Goal: Information Seeking & Learning: Learn about a topic

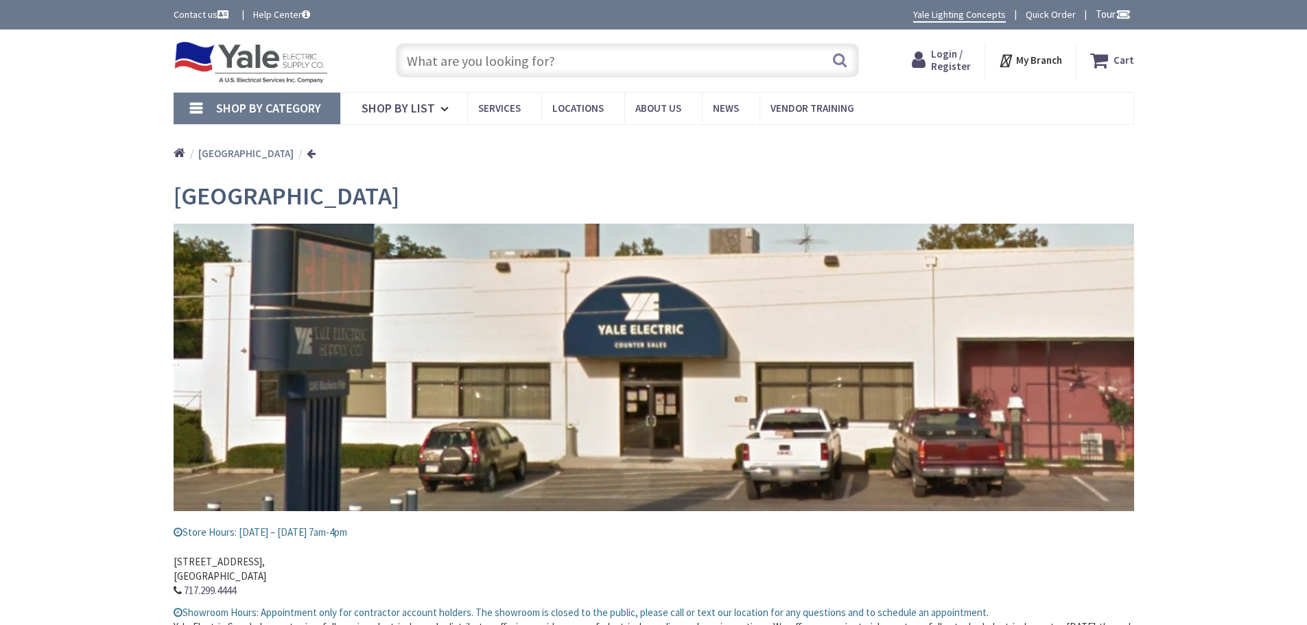
click at [567, 62] on input "text" at bounding box center [627, 60] width 463 height 34
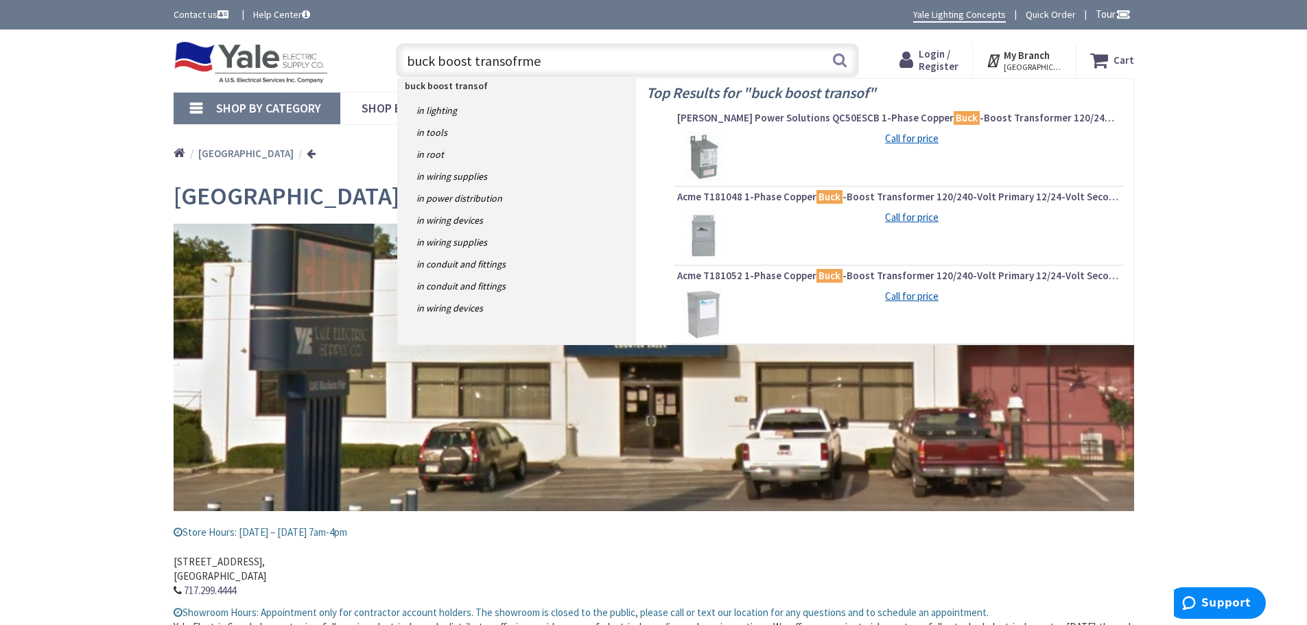
type input "buck boost transofrmer"
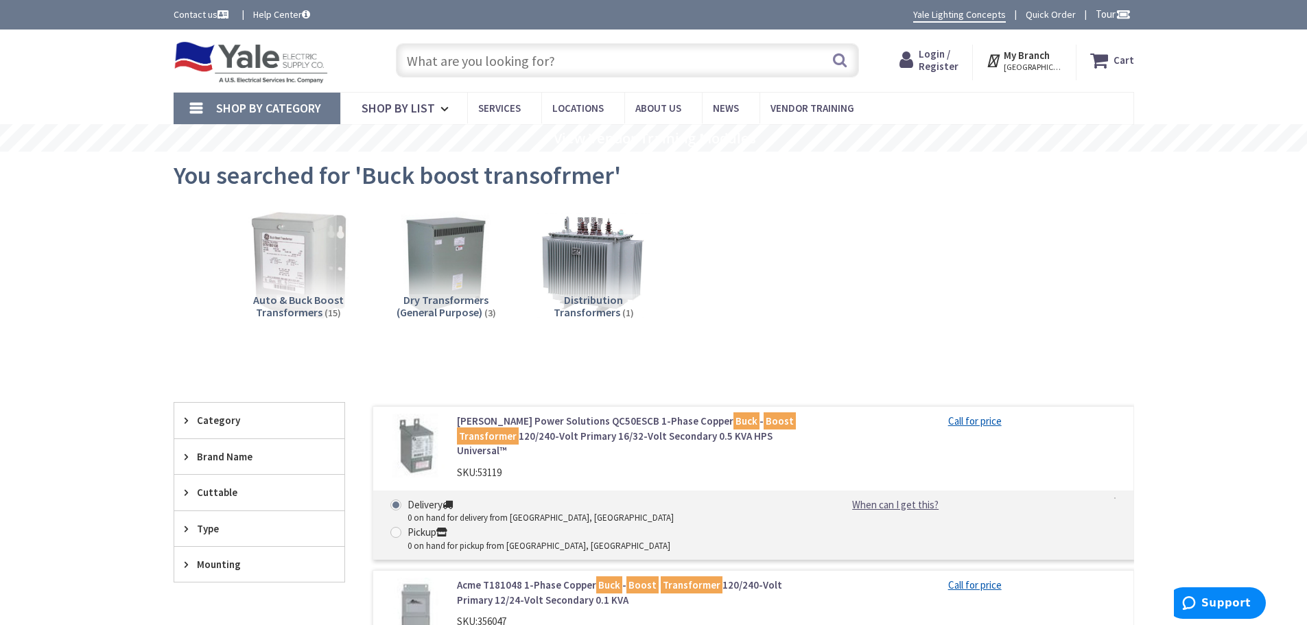
click at [318, 300] on span "Auto & Buck Boost Transformers" at bounding box center [298, 306] width 91 height 26
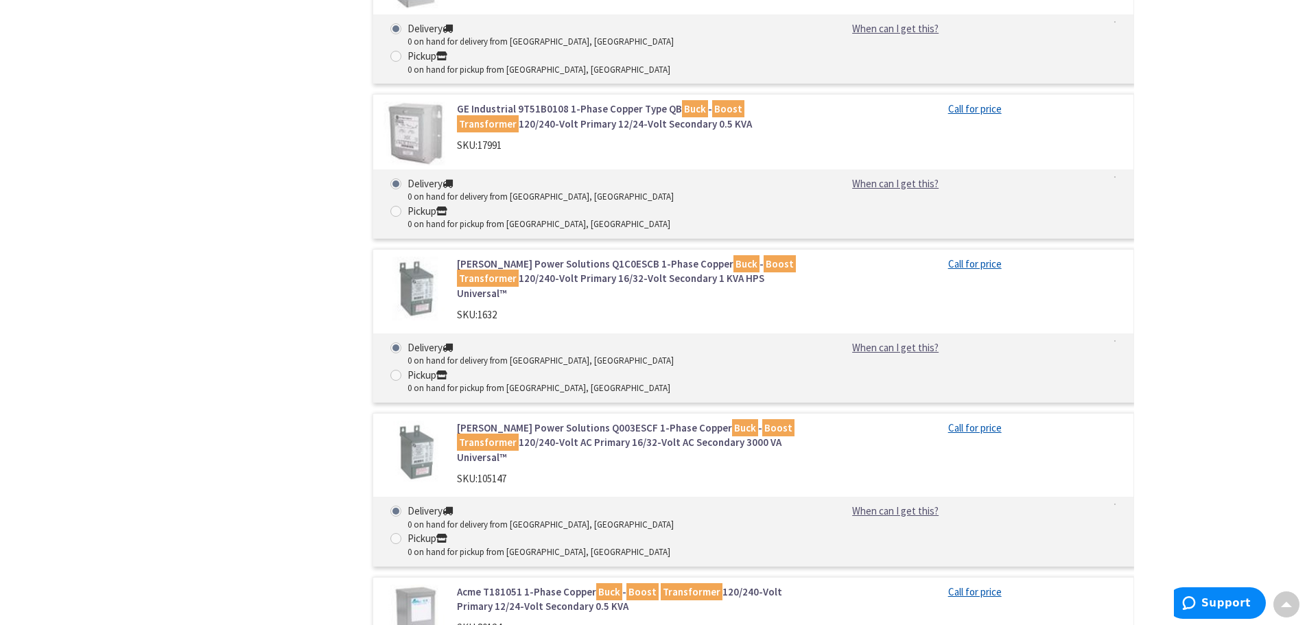
scroll to position [1132, 0]
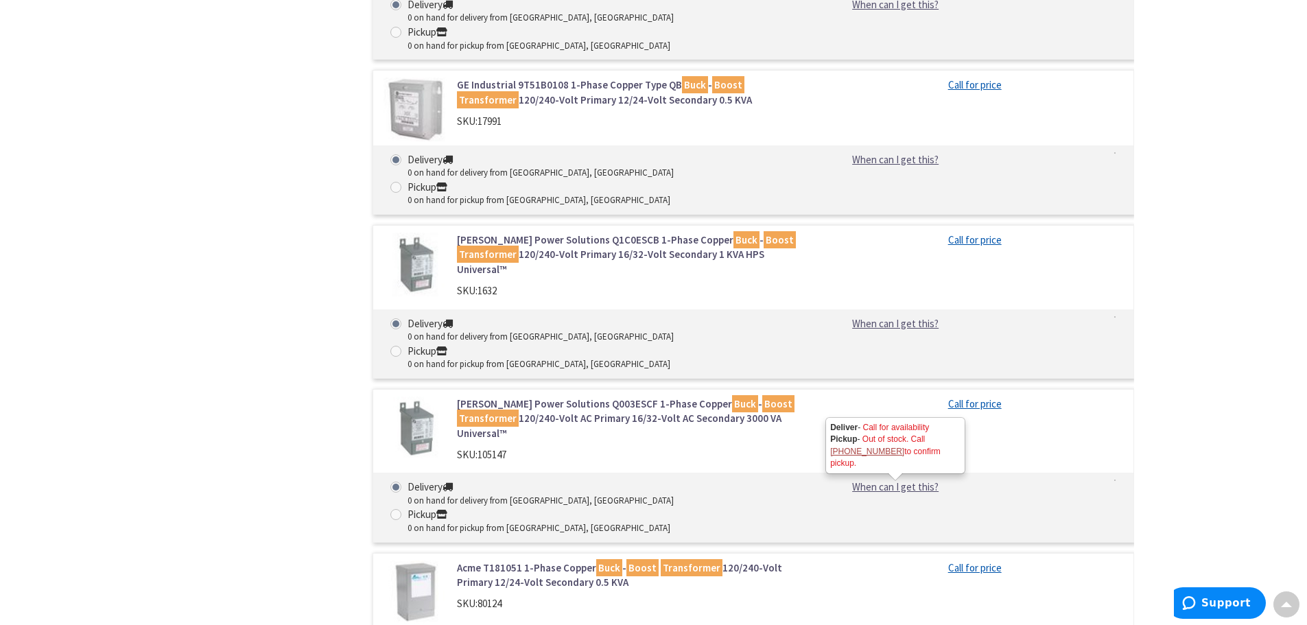
click at [876, 480] on link "When can I get this?" at bounding box center [895, 487] width 140 height 14
